Goal: Transaction & Acquisition: Purchase product/service

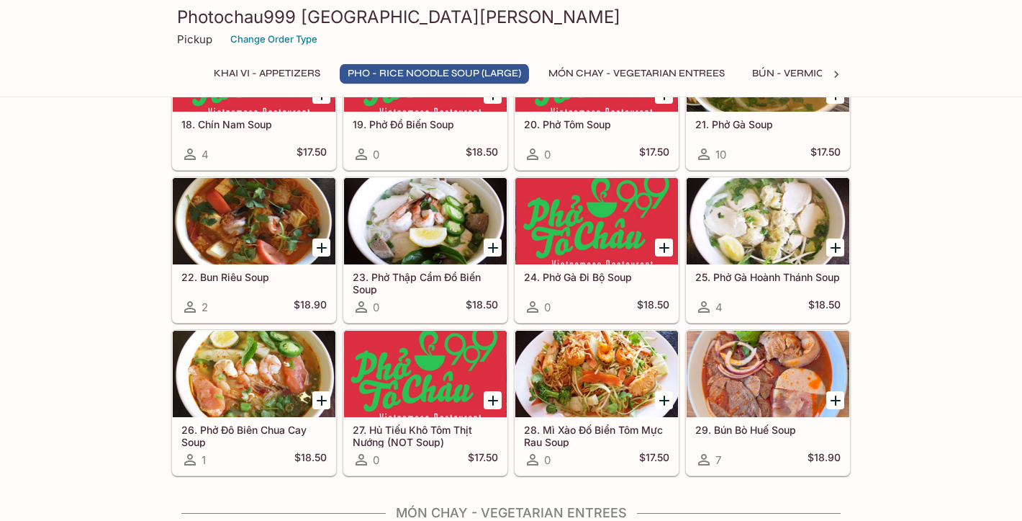
scroll to position [1321, 0]
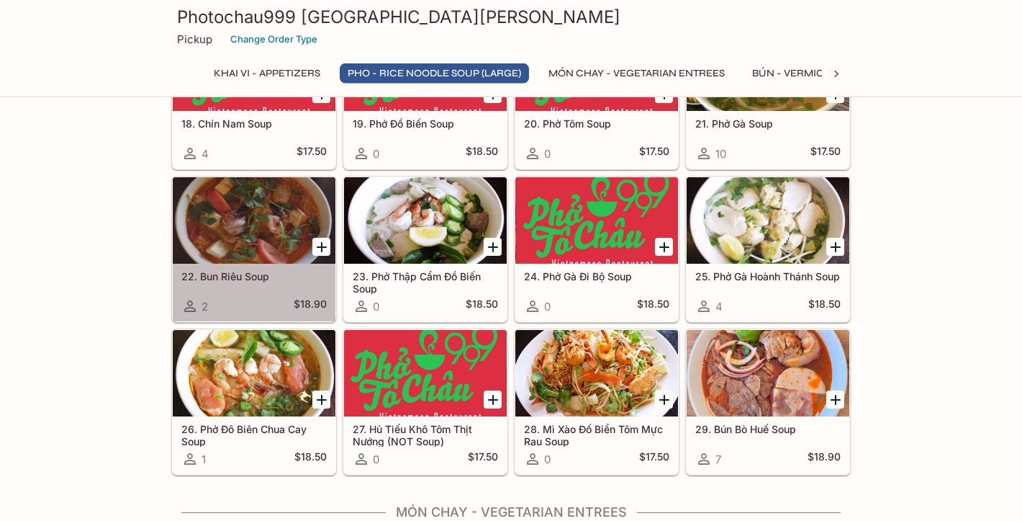
click at [233, 228] on div at bounding box center [254, 220] width 163 height 86
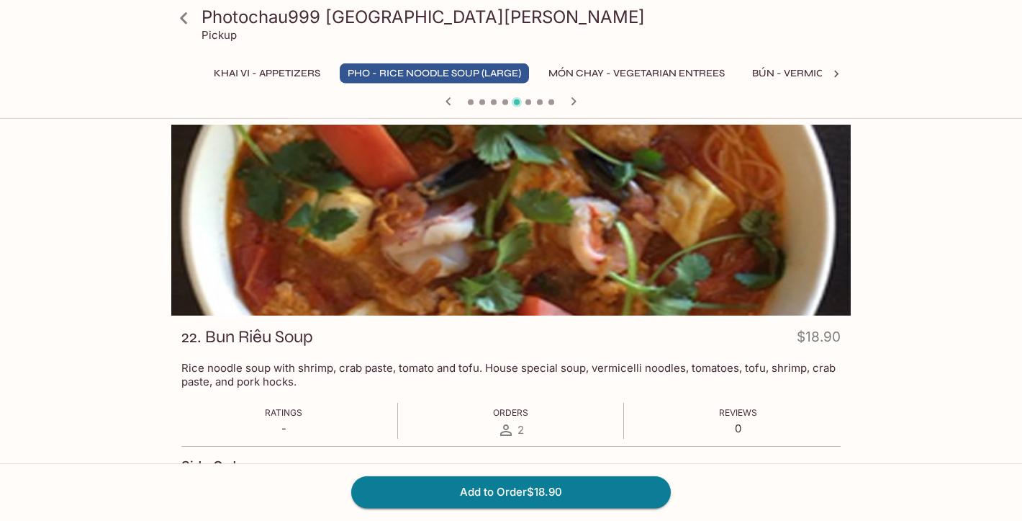
click at [599, 230] on div at bounding box center [511, 220] width 680 height 191
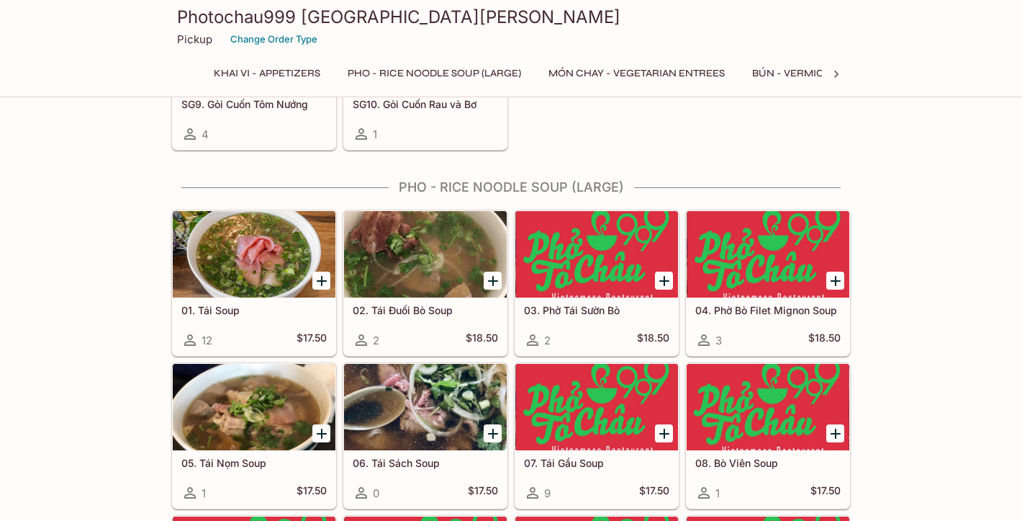
scroll to position [518, 0]
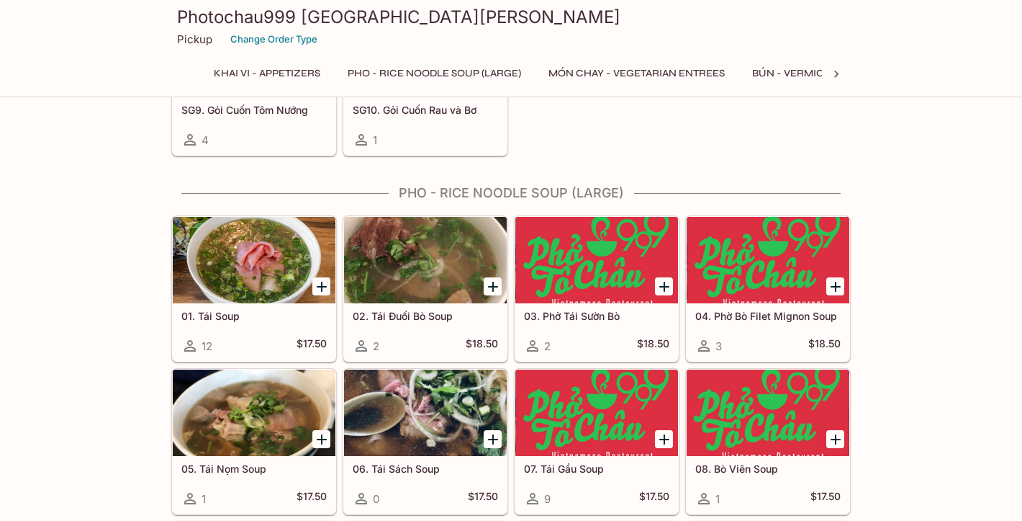
click at [451, 269] on div at bounding box center [425, 260] width 163 height 86
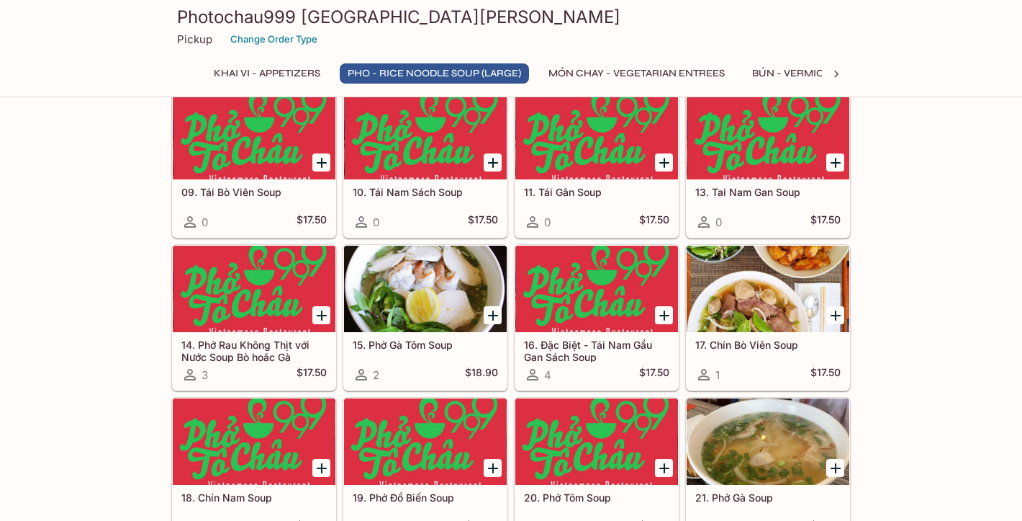
click at [743, 349] on h5 "17. Chín Bò Viên Soup" at bounding box center [768, 344] width 145 height 12
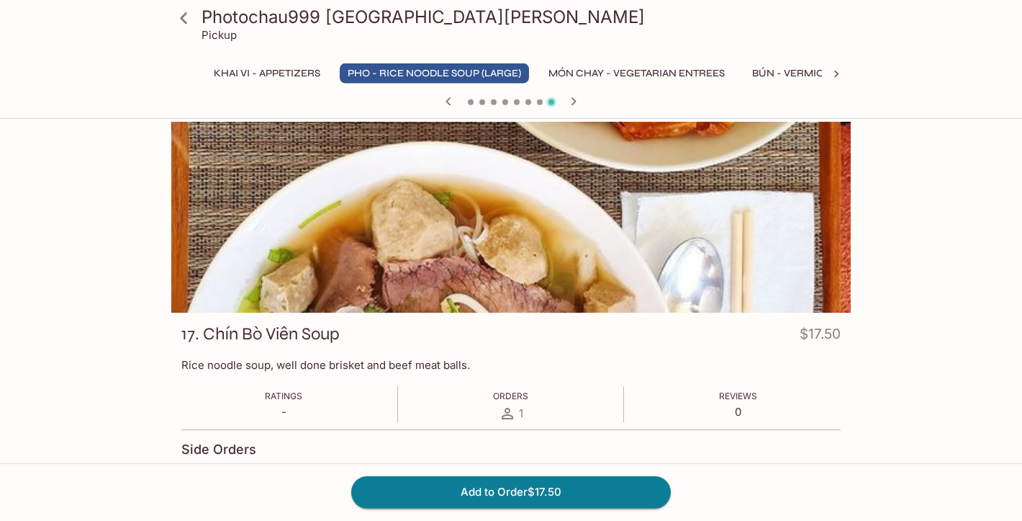
scroll to position [4, 0]
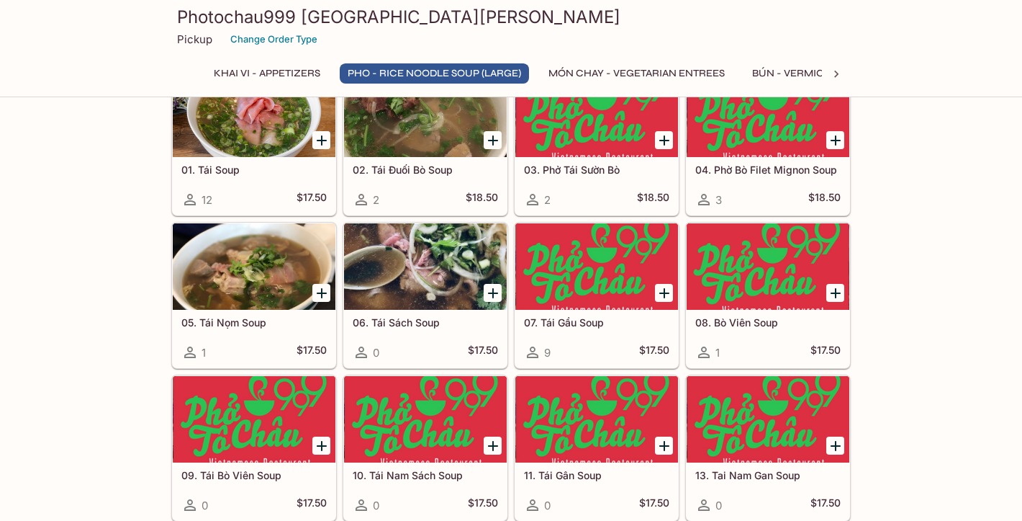
scroll to position [665, 0]
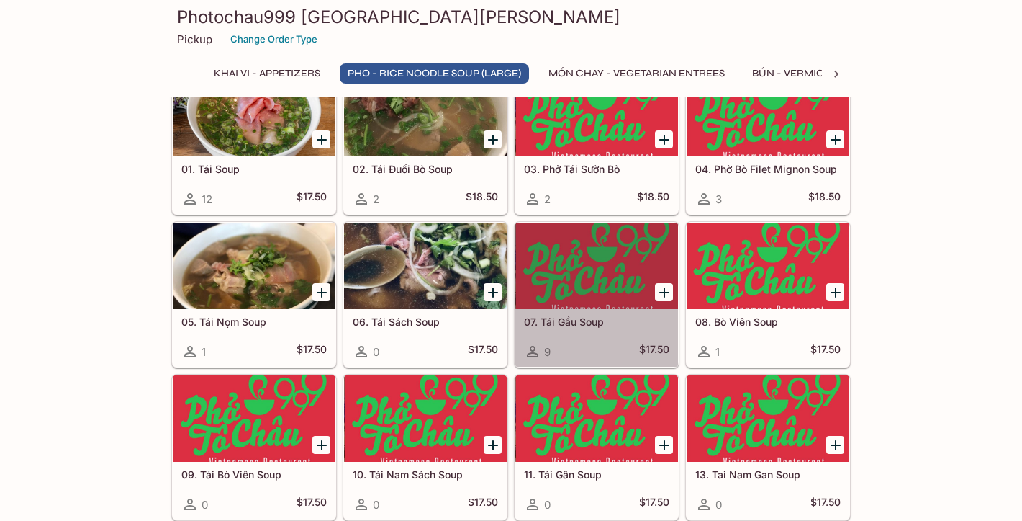
click at [621, 315] on h5 "07. Tái Gầu Soup" at bounding box center [596, 321] width 145 height 12
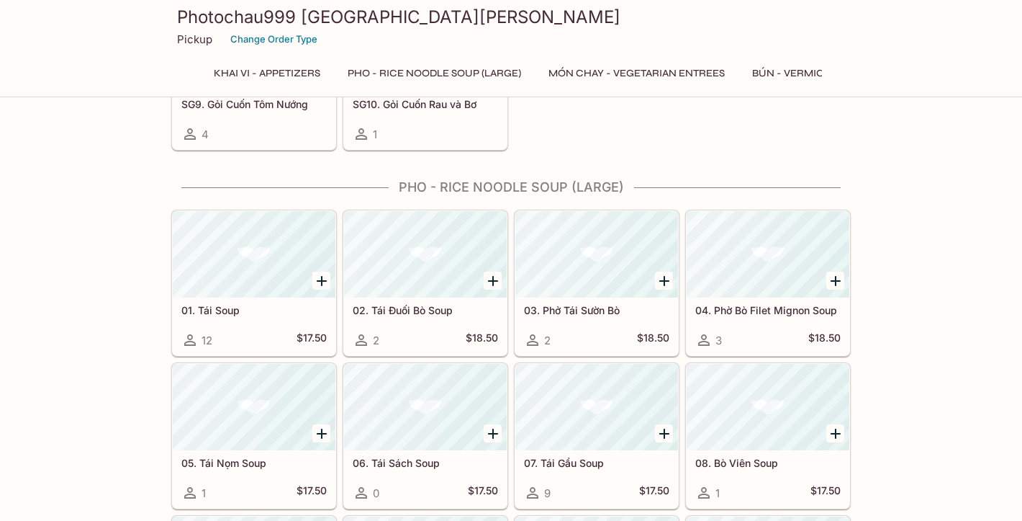
scroll to position [518, 0]
